Goal: Information Seeking & Learning: Learn about a topic

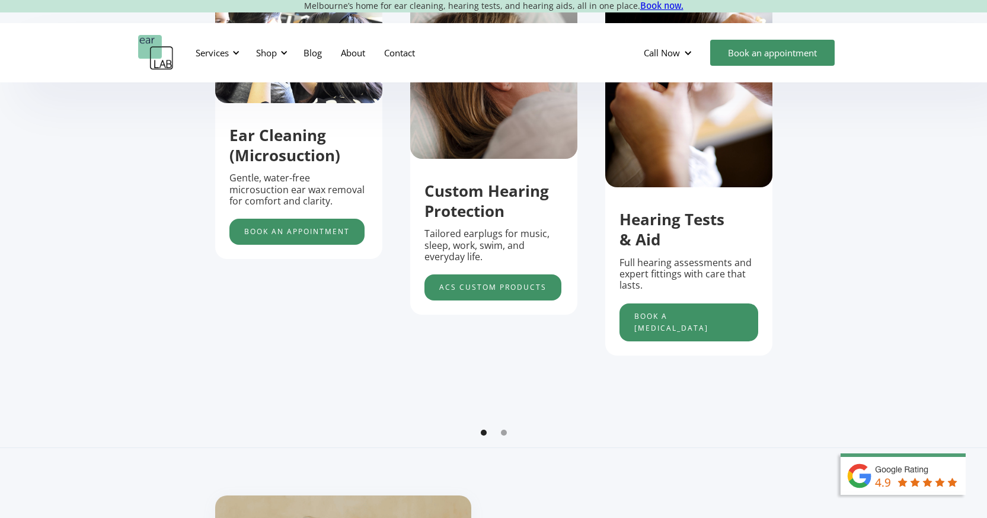
scroll to position [533, 0]
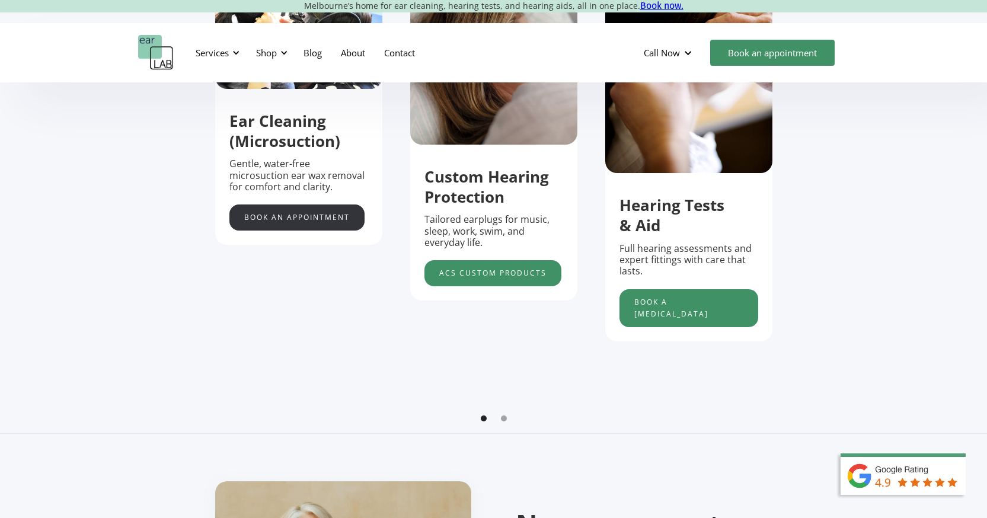
click at [271, 229] on link "Book an appointment" at bounding box center [296, 217] width 135 height 26
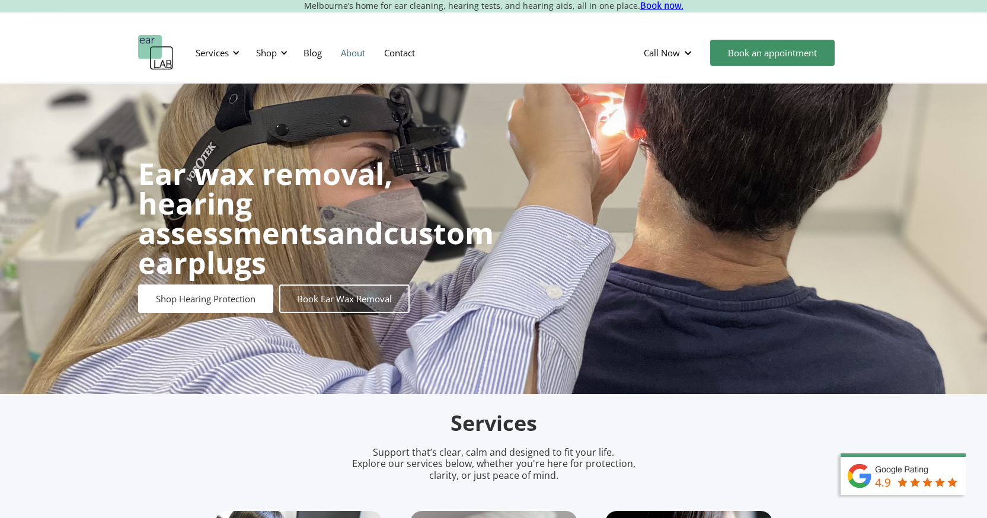
click at [357, 57] on link "About" at bounding box center [352, 53] width 43 height 34
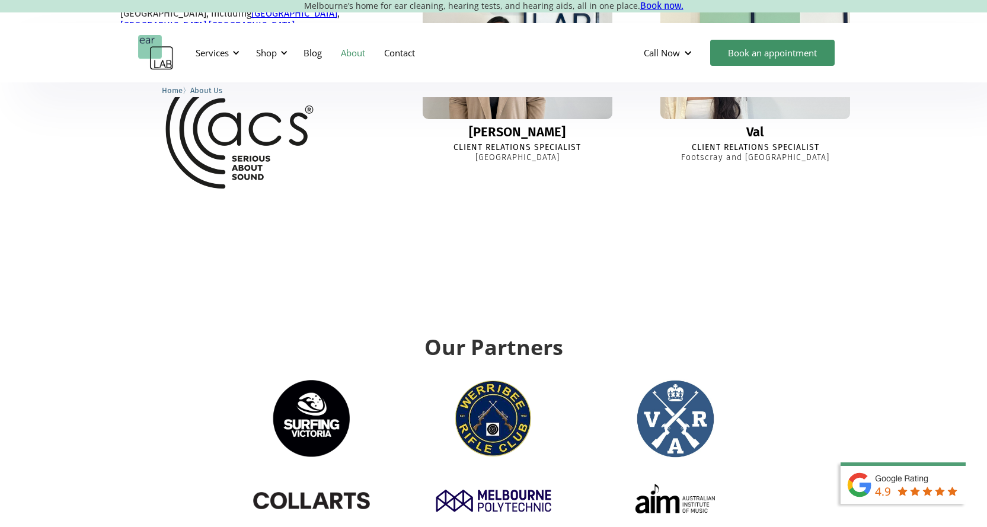
scroll to position [1195, 0]
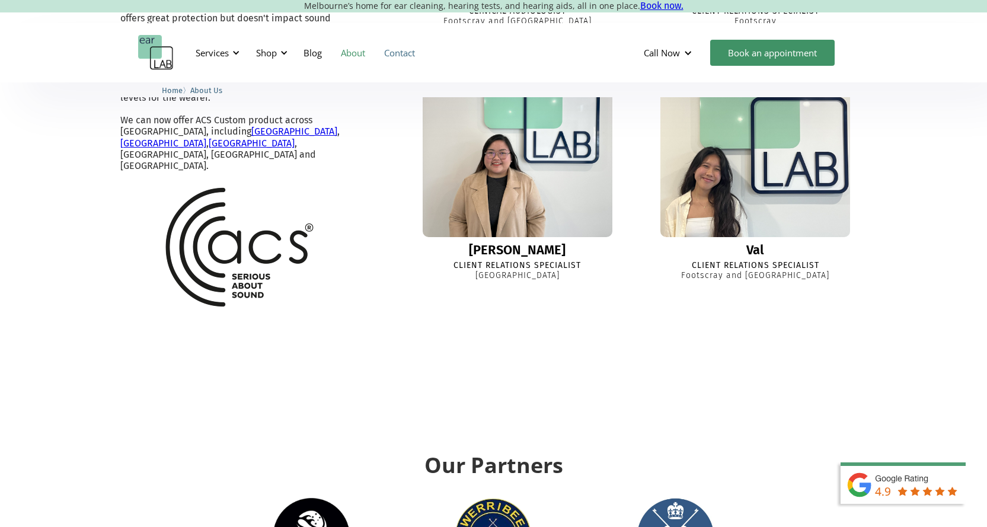
drag, startPoint x: 395, startPoint y: 56, endPoint x: 396, endPoint y: 63, distance: 7.8
click at [395, 56] on link "Contact" at bounding box center [400, 53] width 50 height 34
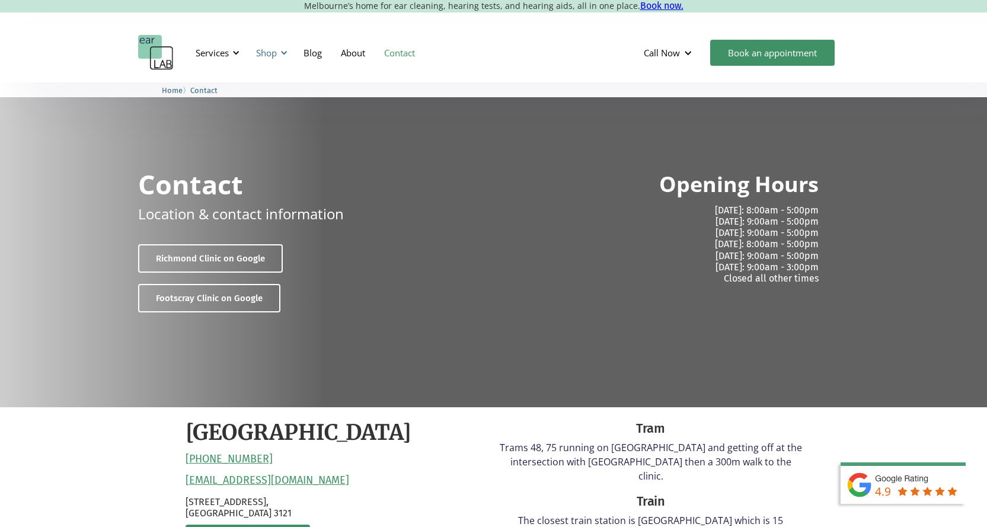
click at [264, 56] on div "Shop" at bounding box center [266, 53] width 21 height 12
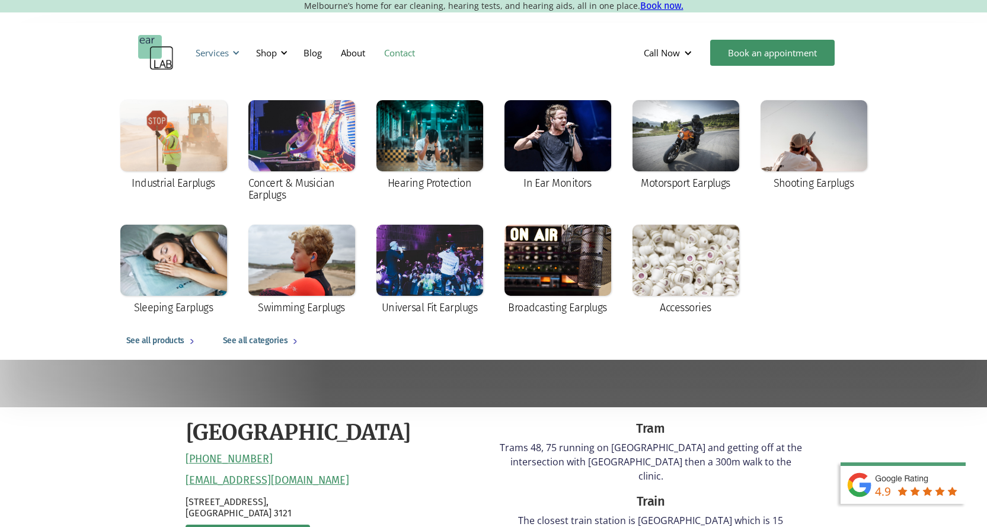
click at [226, 55] on div "Services" at bounding box center [212, 53] width 33 height 12
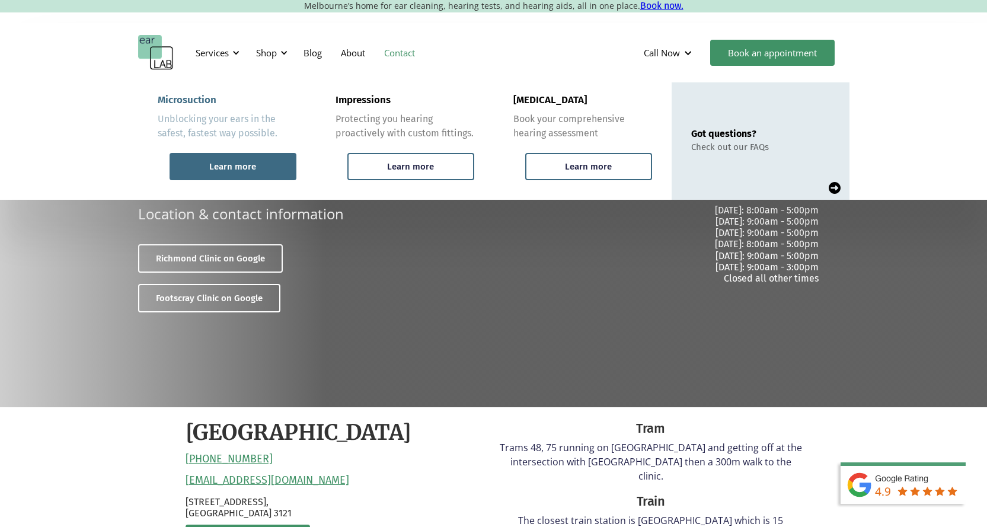
click at [204, 171] on div "Learn more" at bounding box center [232, 166] width 127 height 27
